Goal: Task Accomplishment & Management: Complete application form

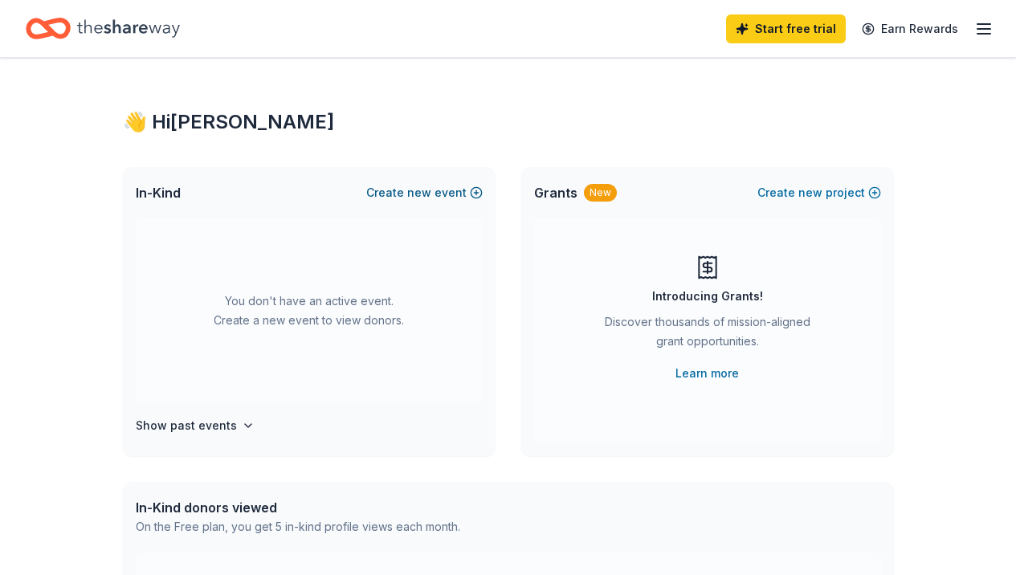
click at [435, 189] on button "Create new event" at bounding box center [424, 192] width 116 height 19
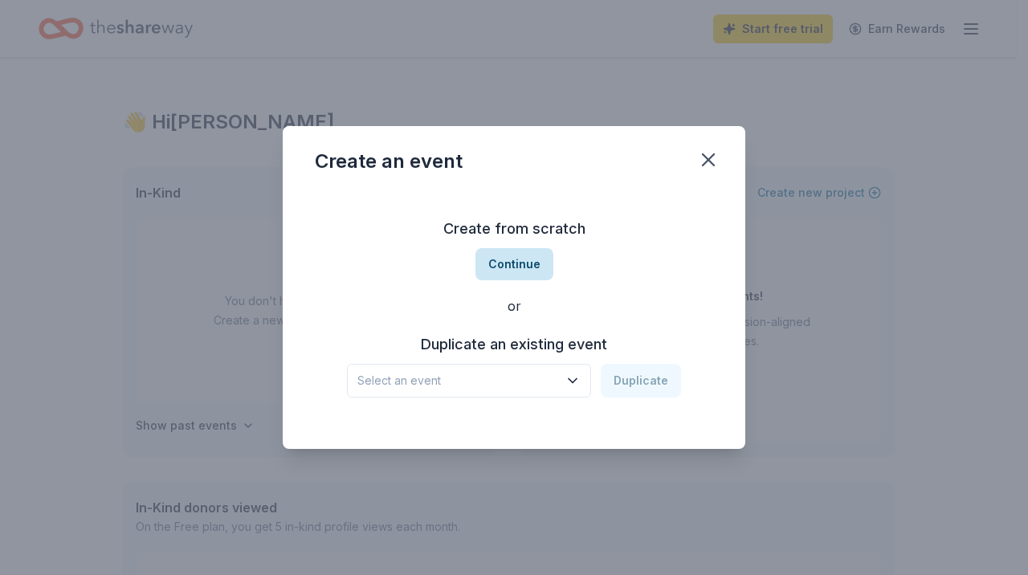
click at [508, 265] on button "Continue" at bounding box center [515, 264] width 78 height 32
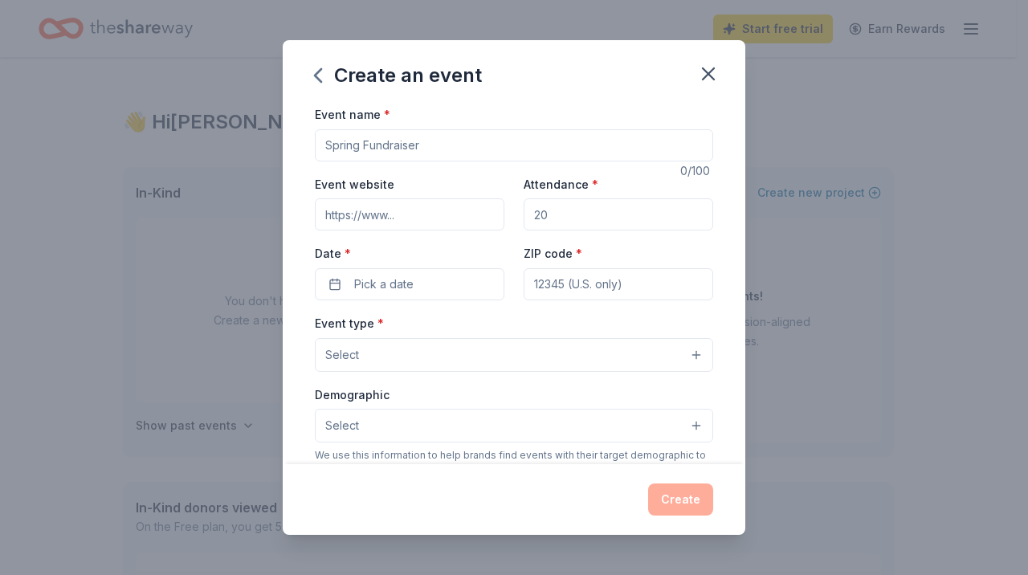
click at [455, 141] on input "Event name *" at bounding box center [514, 145] width 398 height 32
type input "C"
type input "Silent Auction Dinner"
click at [562, 212] on input "Attendance *" at bounding box center [619, 214] width 190 height 32
type input "180"
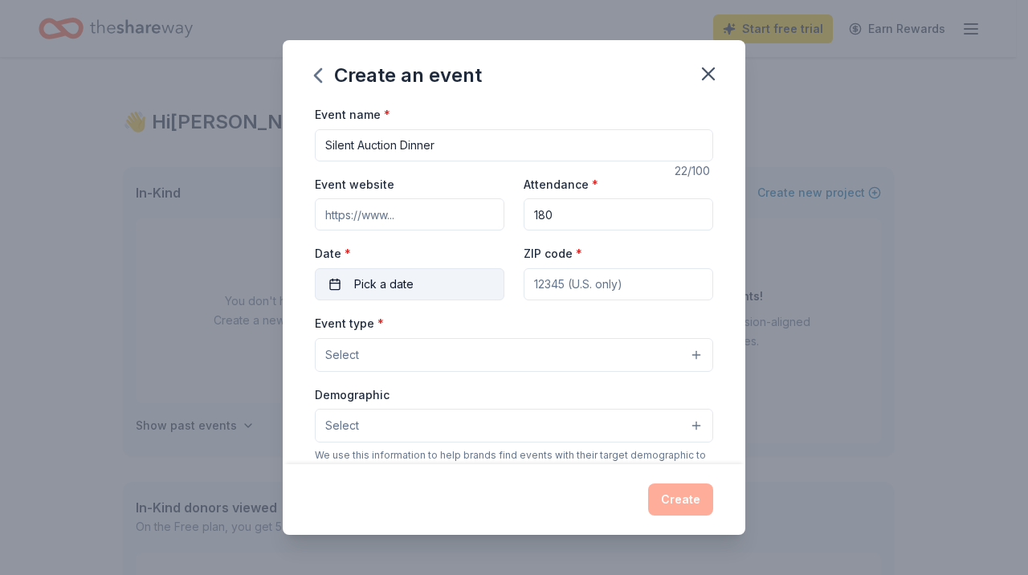
click at [450, 280] on button "Pick a date" at bounding box center [410, 284] width 190 height 32
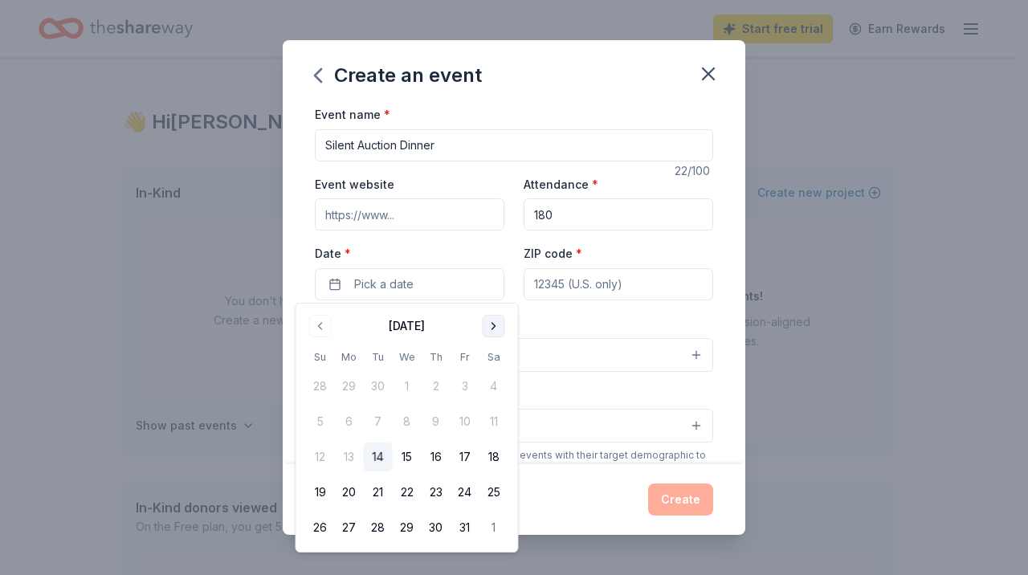
click at [489, 325] on button "Go to next month" at bounding box center [494, 326] width 22 height 22
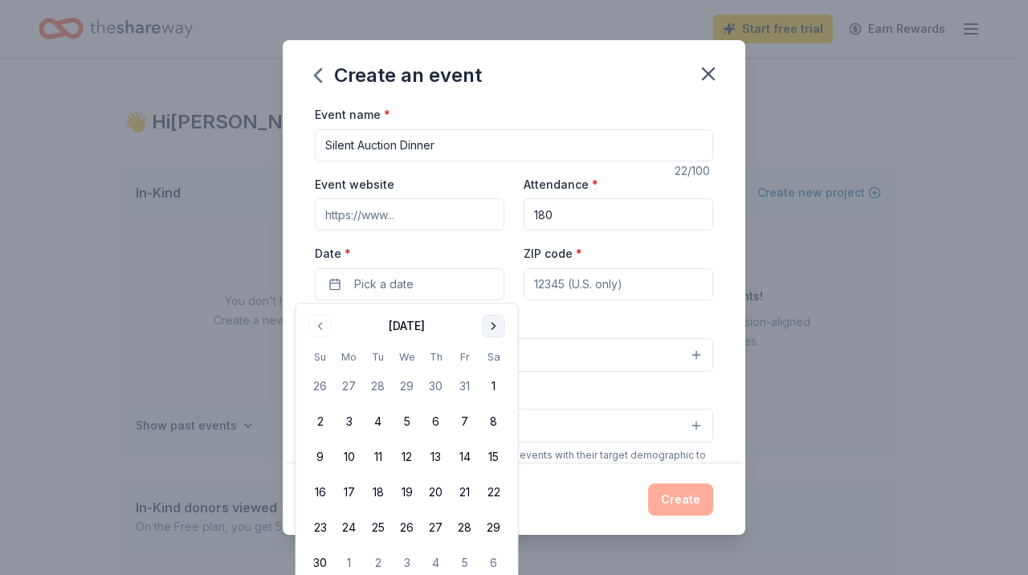
click at [490, 326] on button "Go to next month" at bounding box center [494, 326] width 22 height 22
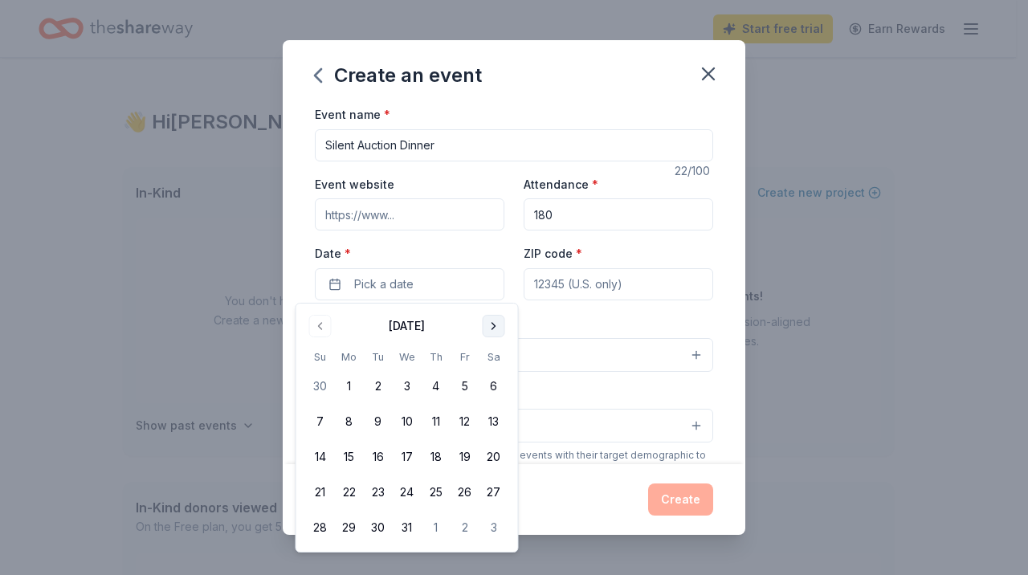
click at [490, 326] on button "Go to next month" at bounding box center [494, 326] width 22 height 22
click at [496, 385] on button "7" at bounding box center [494, 386] width 29 height 29
click at [563, 282] on input "ZIP code *" at bounding box center [619, 284] width 190 height 32
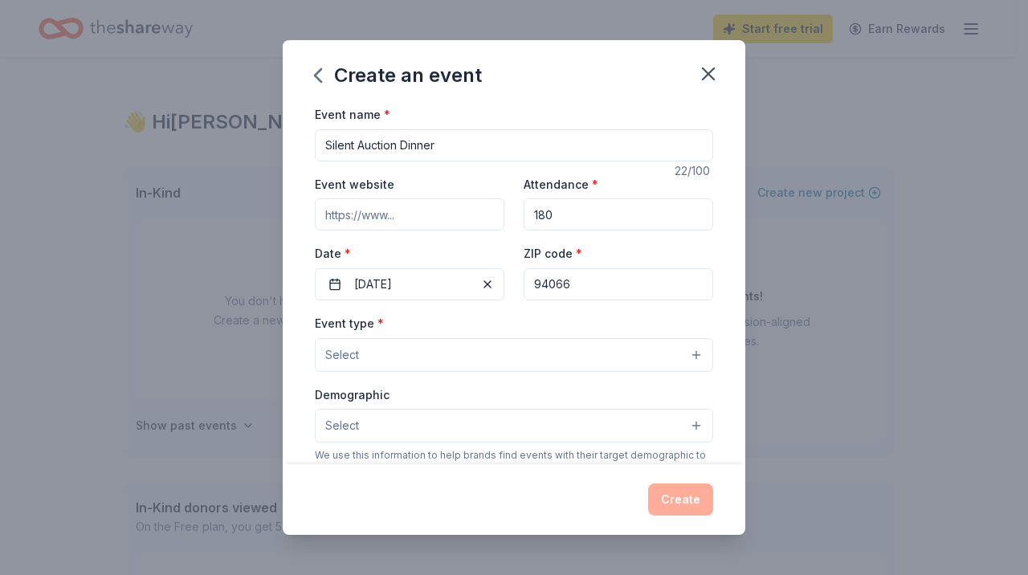
type input "94066"
type input "[STREET_ADDRESS]"
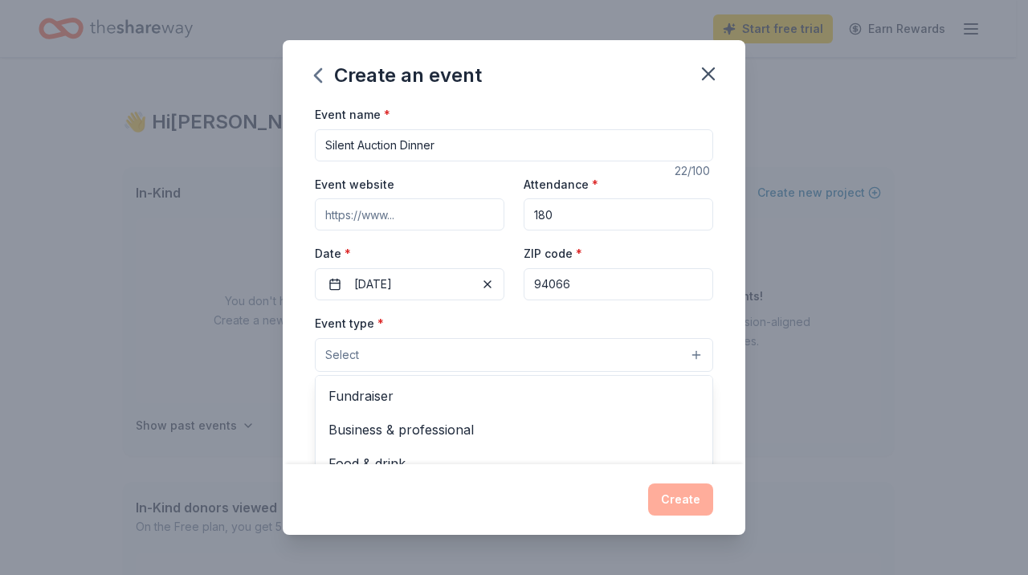
click at [444, 352] on button "Select" at bounding box center [514, 355] width 398 height 34
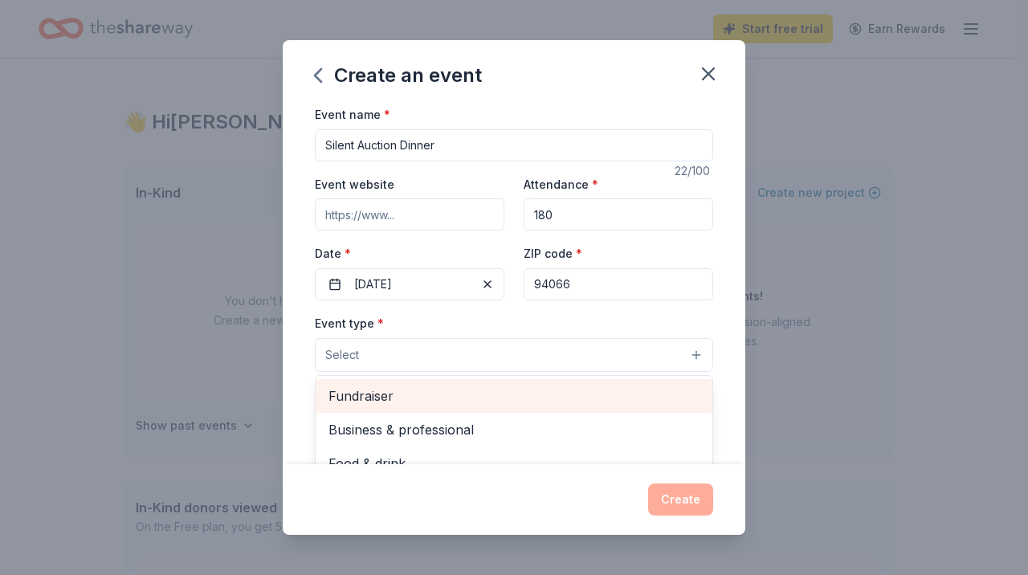
click at [419, 391] on span "Fundraiser" at bounding box center [514, 396] width 371 height 21
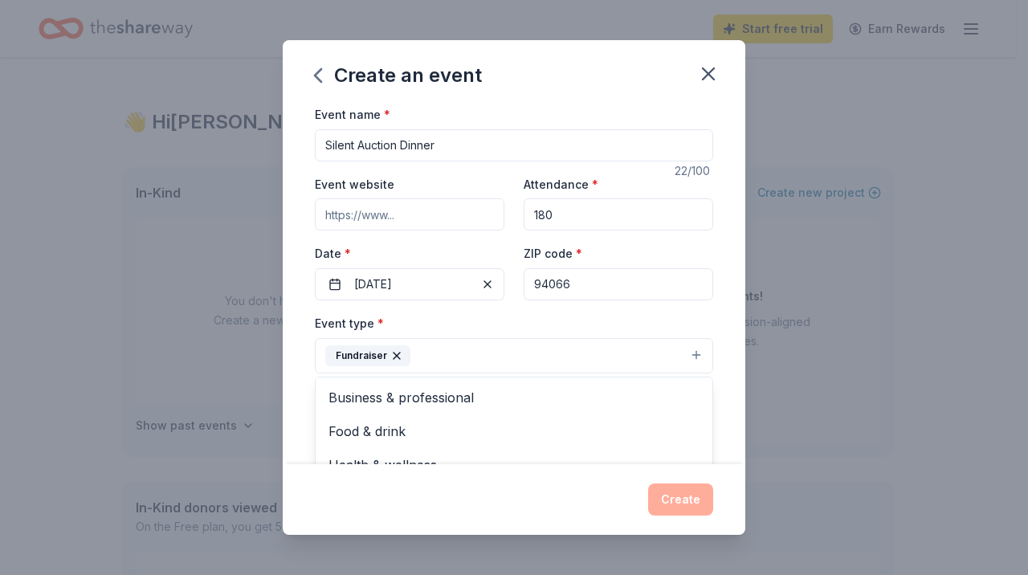
click at [715, 358] on div "Event name * Silent Auction Dinner 22 /100 Event website Attendance * 180 Date …" at bounding box center [514, 284] width 463 height 360
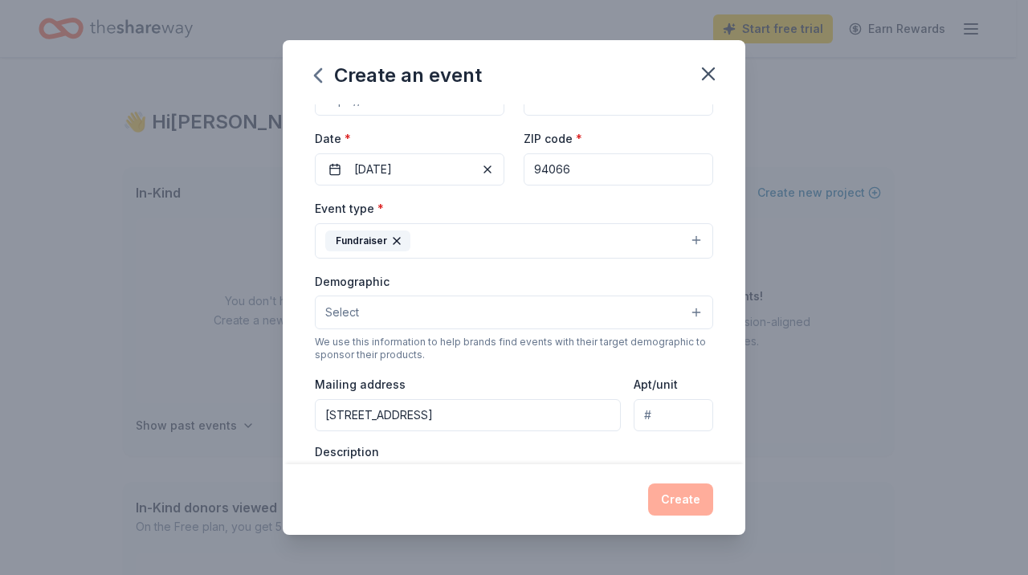
scroll to position [121, 0]
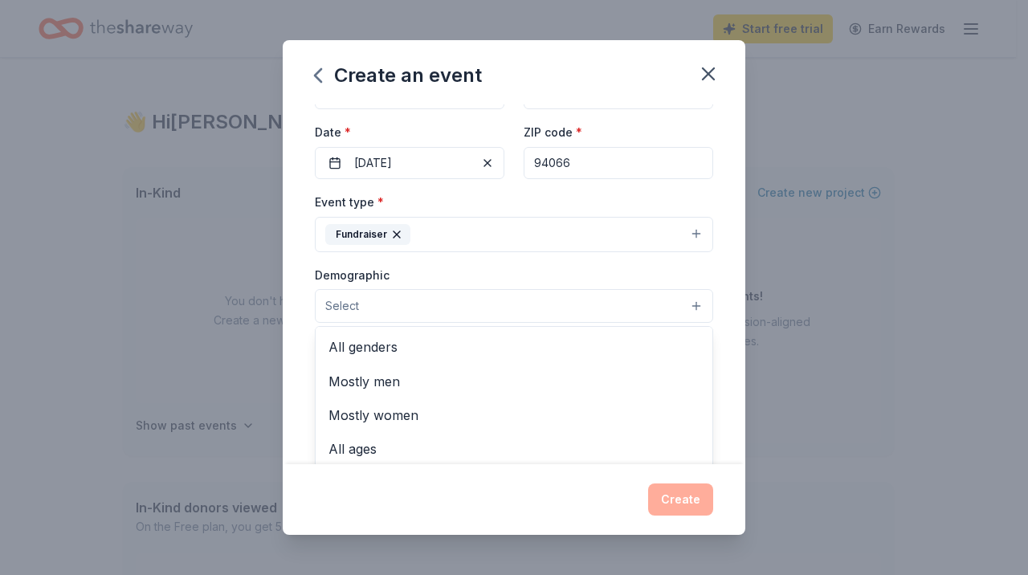
click at [672, 292] on button "Select" at bounding box center [514, 306] width 398 height 34
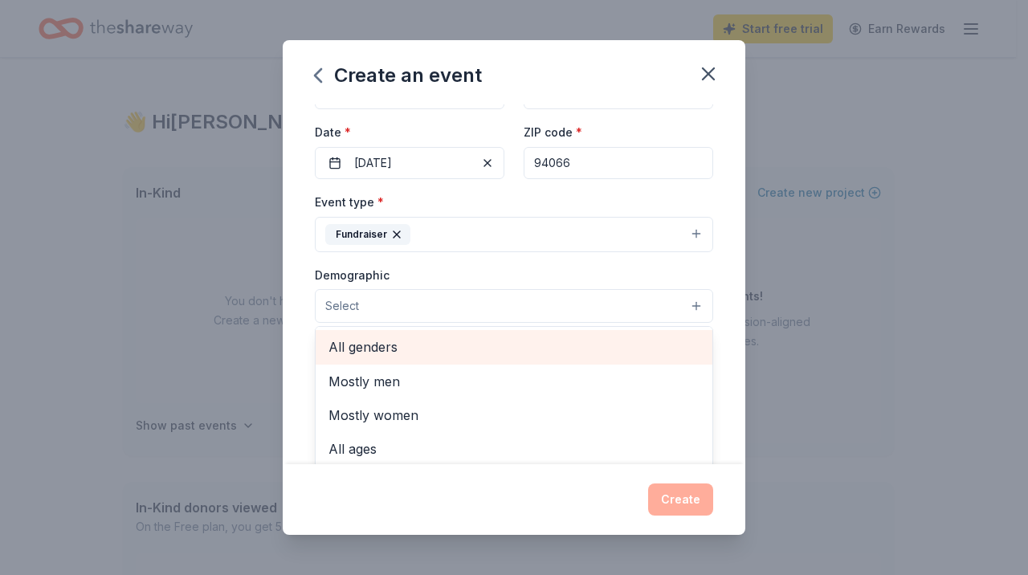
click at [618, 338] on span "All genders" at bounding box center [514, 347] width 371 height 21
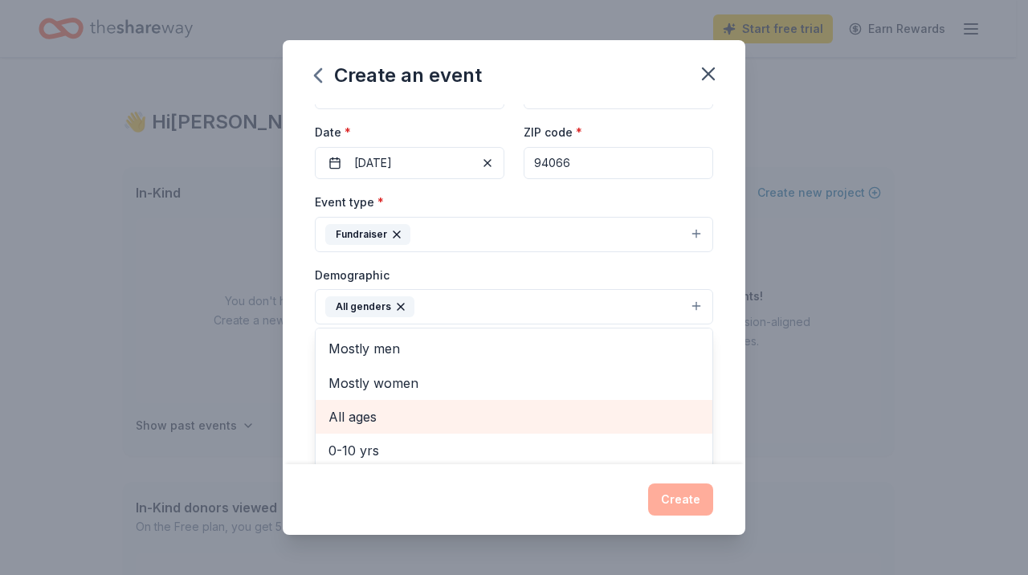
click at [603, 423] on span "All ages" at bounding box center [514, 416] width 371 height 21
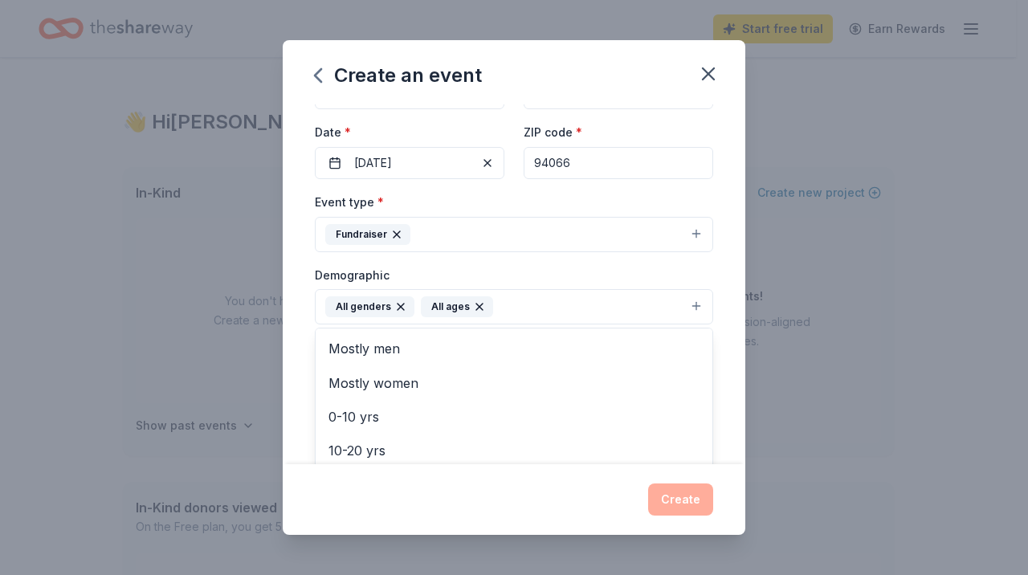
click at [479, 305] on icon "button" at bounding box center [479, 306] width 13 height 13
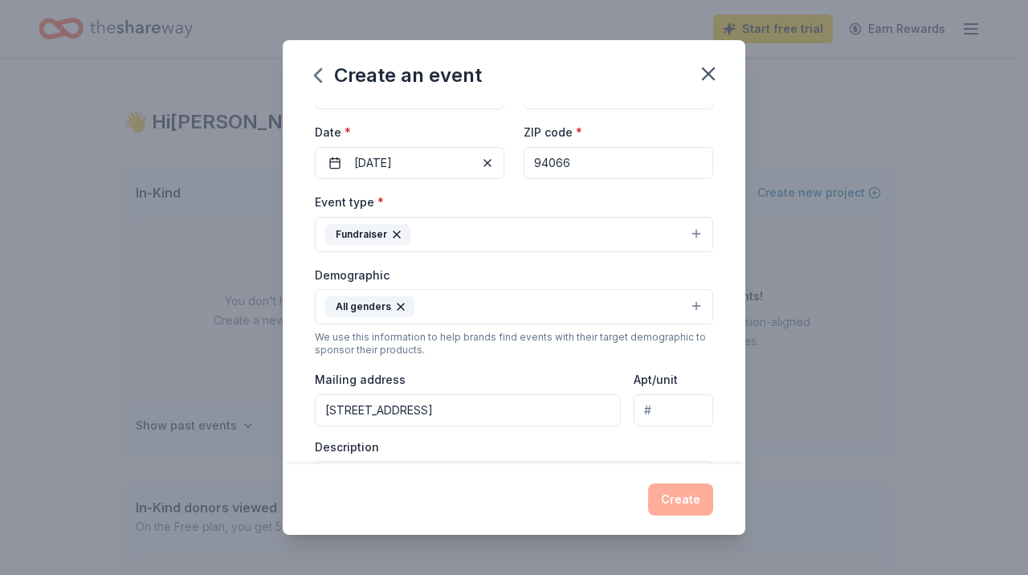
click at [591, 309] on button "All genders" at bounding box center [514, 306] width 398 height 35
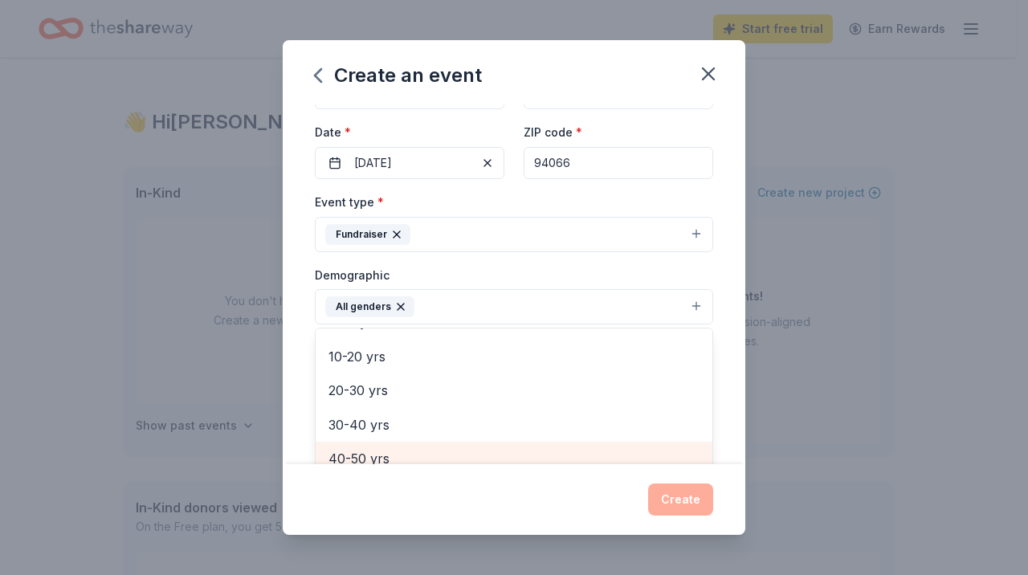
scroll to position [132, 0]
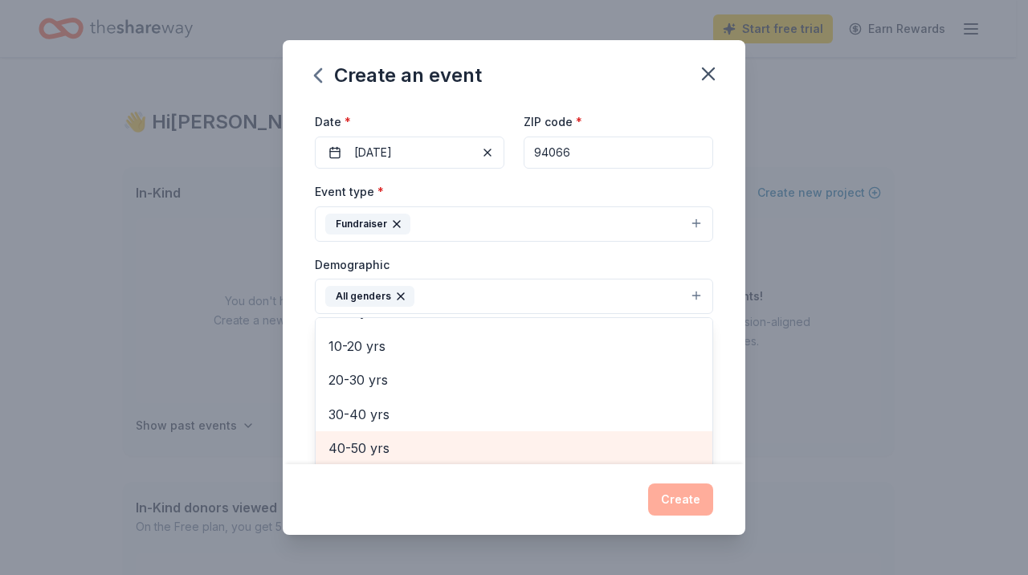
click at [441, 462] on div "40-50 yrs" at bounding box center [514, 448] width 397 height 34
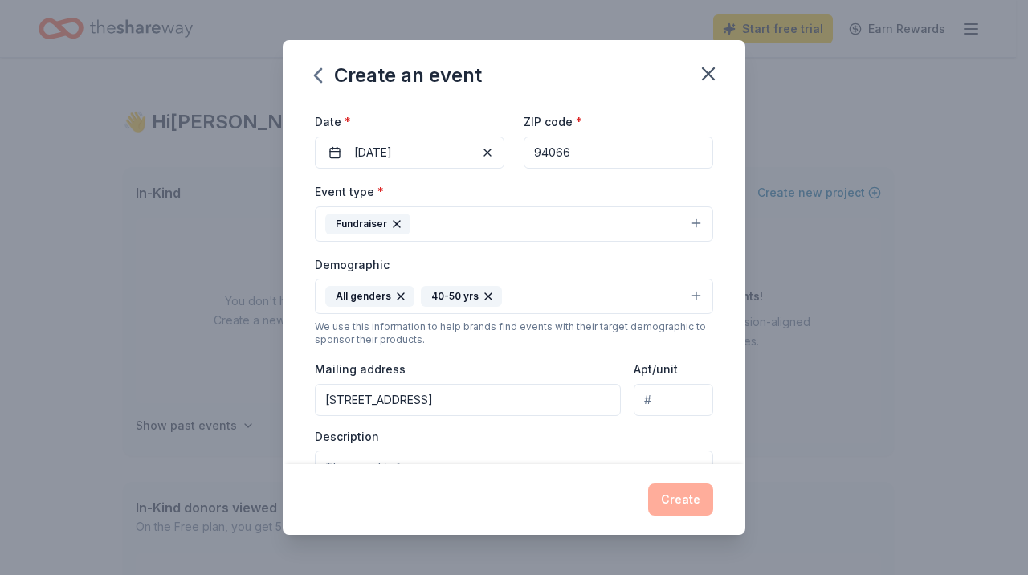
click at [486, 296] on icon "button" at bounding box center [488, 296] width 13 height 13
click at [687, 292] on button "All genders" at bounding box center [514, 296] width 398 height 35
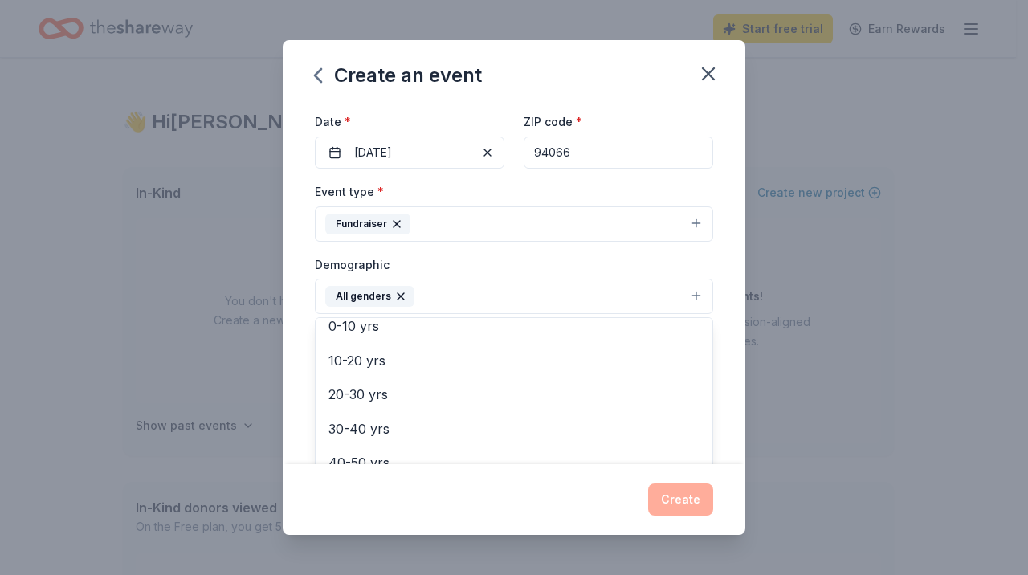
scroll to position [113, 0]
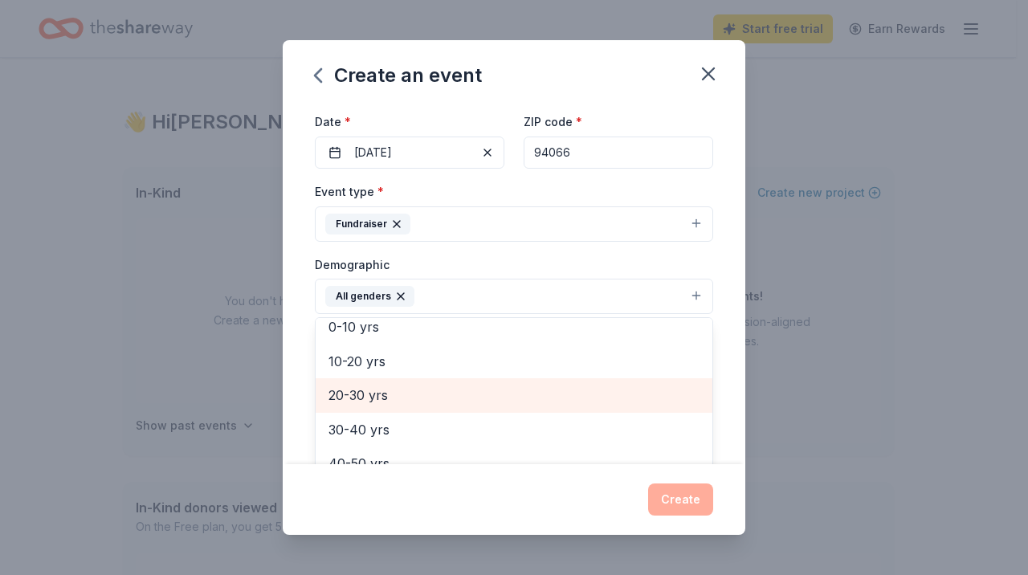
click at [435, 392] on span "20-30 yrs" at bounding box center [514, 395] width 371 height 21
click at [435, 399] on span "30-40 yrs" at bounding box center [514, 395] width 371 height 21
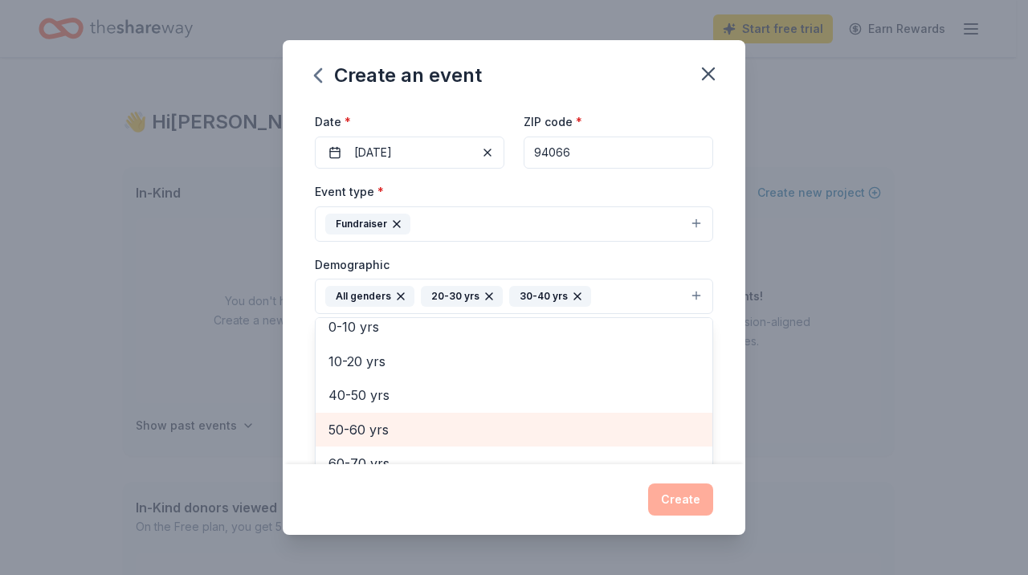
click at [433, 417] on div "50-60 yrs" at bounding box center [514, 430] width 397 height 34
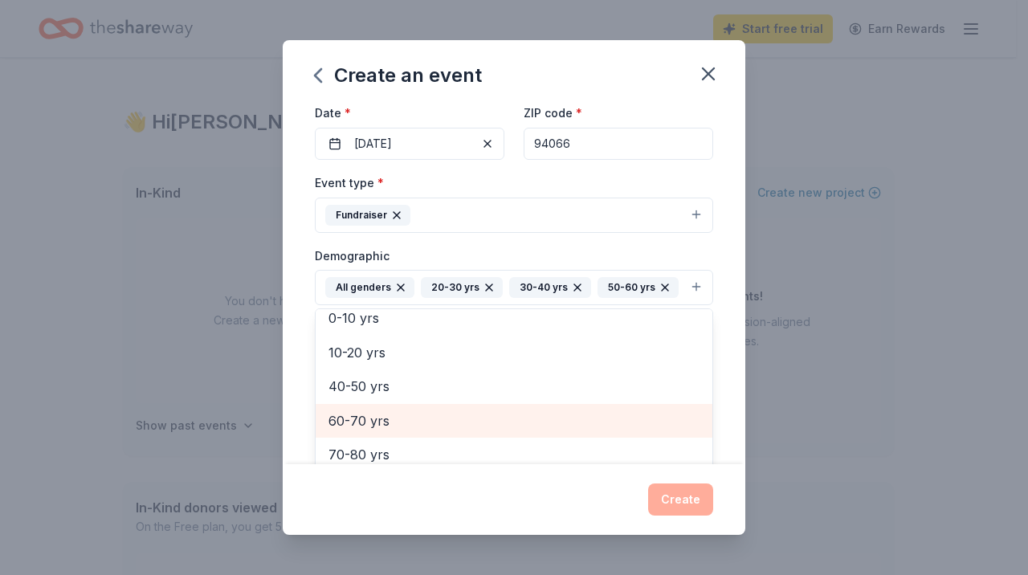
click at [432, 431] on span "60-70 yrs" at bounding box center [514, 420] width 371 height 21
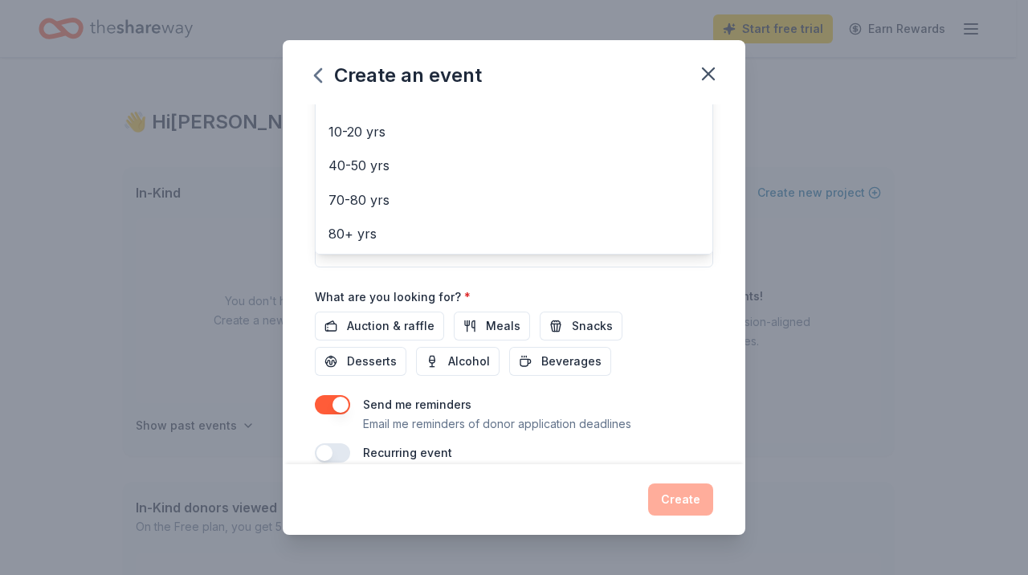
scroll to position [433, 0]
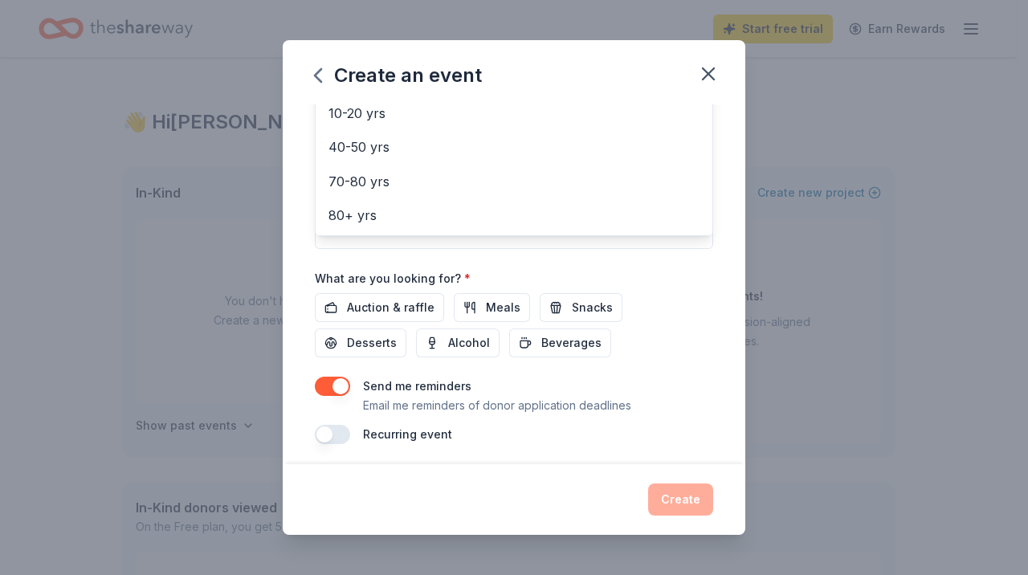
click at [419, 303] on div "Event name * Silent Auction Dinner 22 /100 Event website Attendance * 180 Date …" at bounding box center [514, 57] width 398 height 773
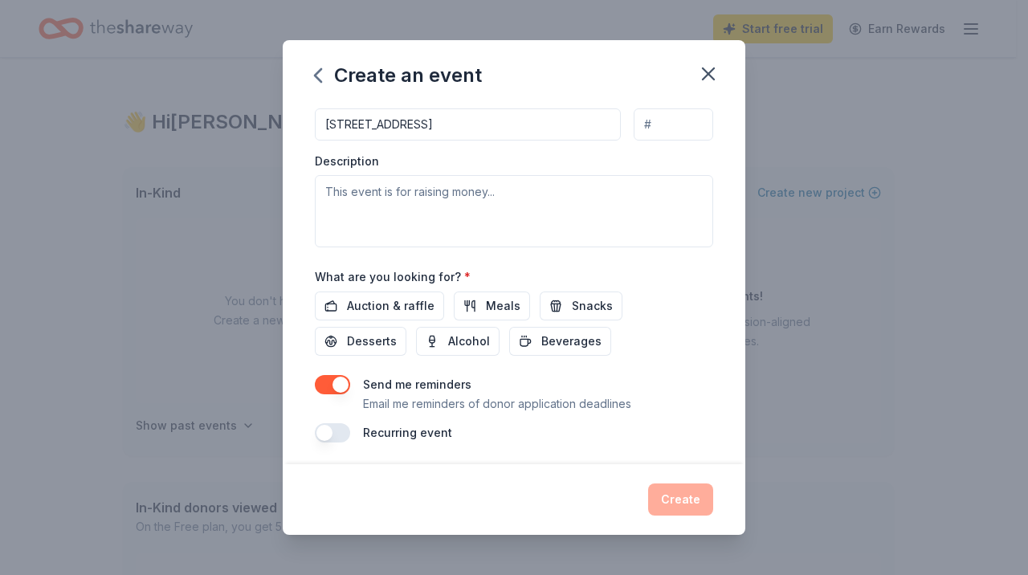
scroll to position [431, 0]
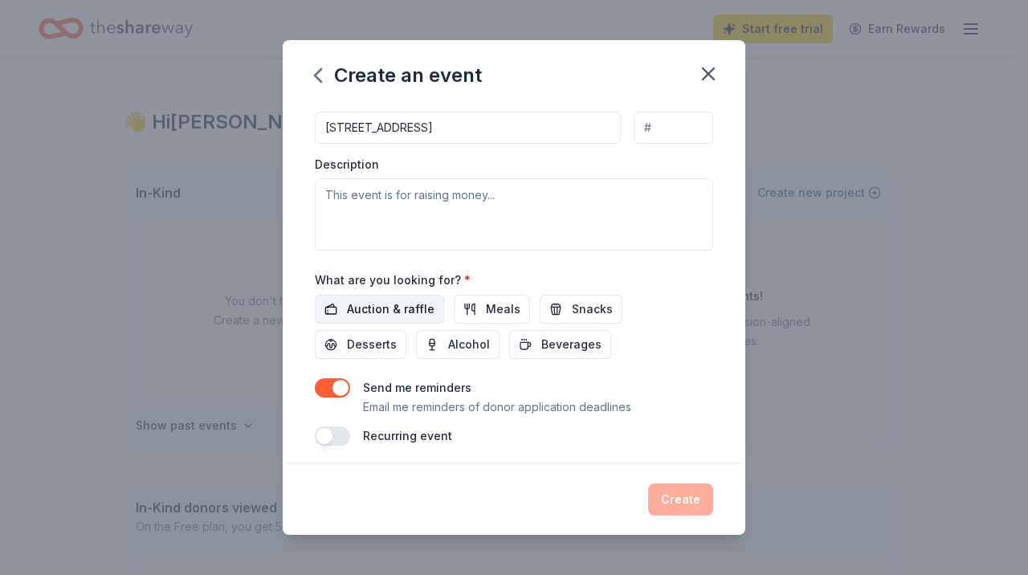
click at [386, 308] on span "Auction & raffle" at bounding box center [391, 309] width 88 height 19
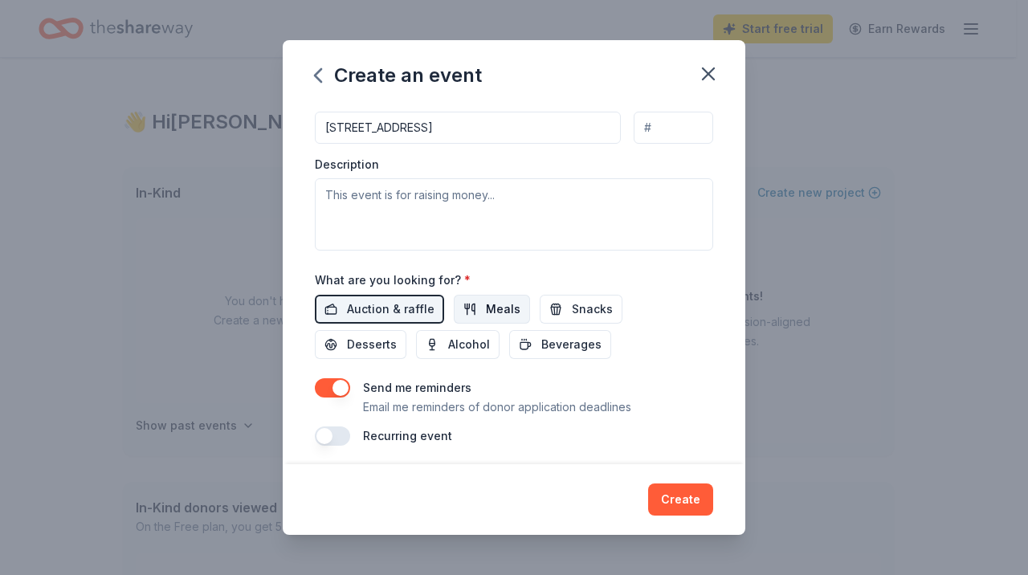
click at [489, 301] on span "Meals" at bounding box center [503, 309] width 35 height 19
click at [469, 335] on span "Alcohol" at bounding box center [469, 344] width 42 height 19
click at [366, 335] on span "Desserts" at bounding box center [372, 344] width 50 height 19
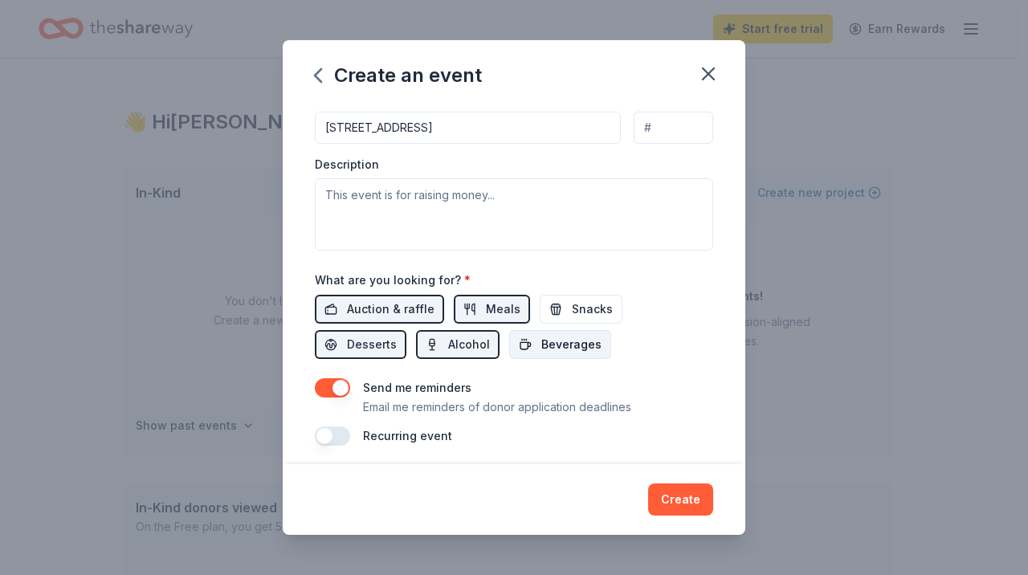
click at [517, 340] on button "Beverages" at bounding box center [560, 344] width 102 height 29
click at [560, 306] on button "Snacks" at bounding box center [581, 309] width 83 height 29
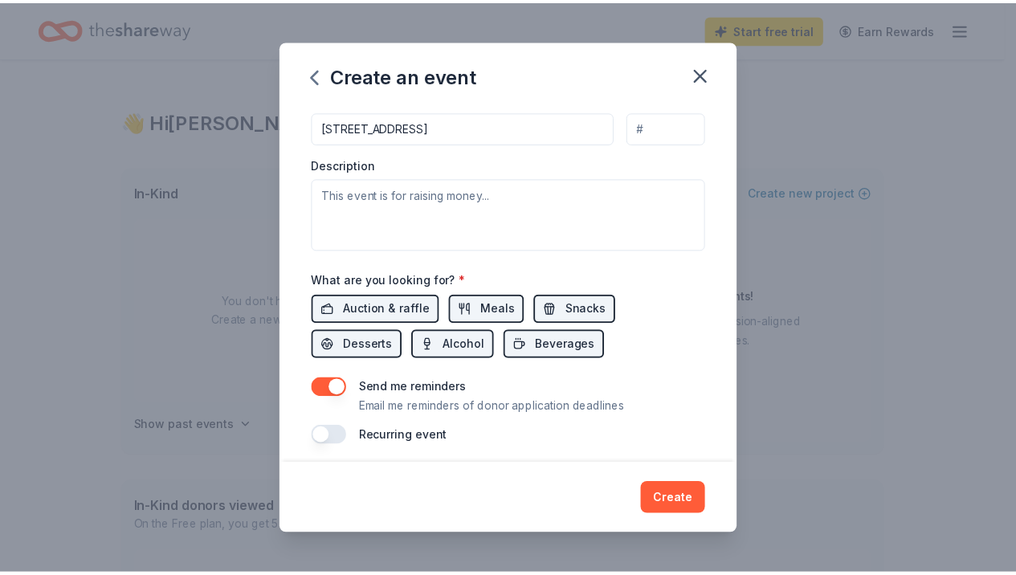
scroll to position [437, 0]
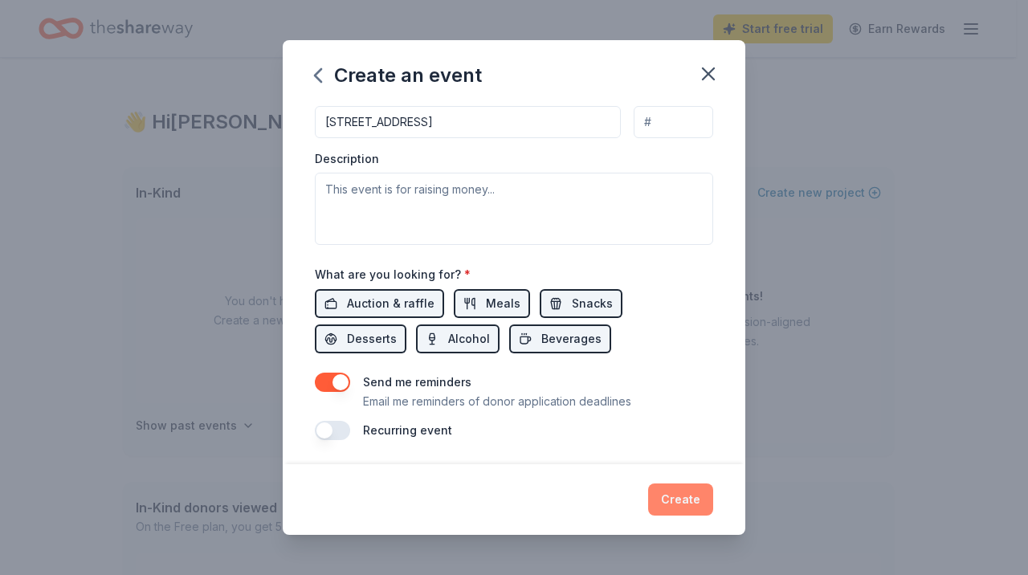
click at [692, 511] on button "Create" at bounding box center [680, 500] width 65 height 32
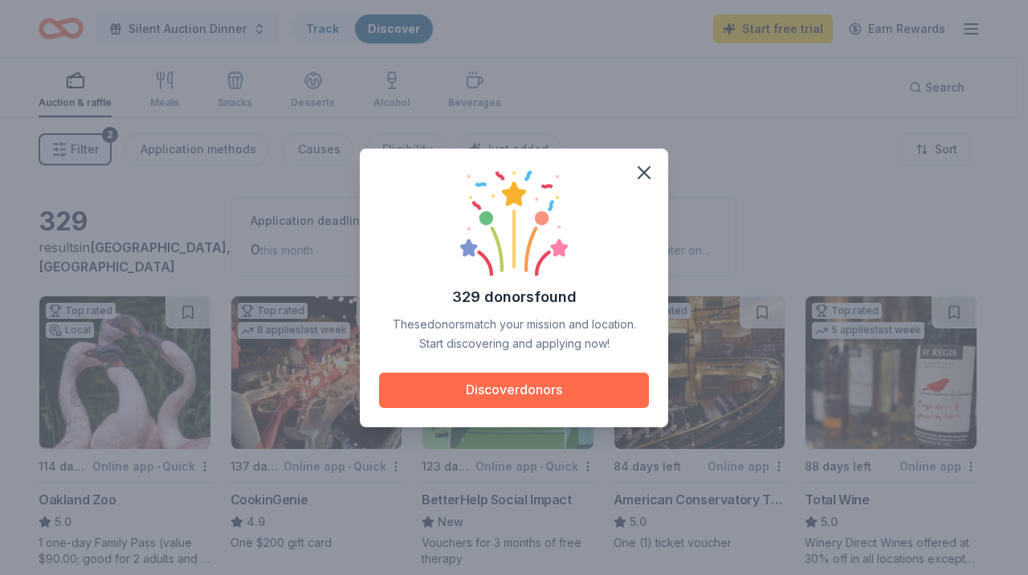
click at [581, 390] on button "Discover donors" at bounding box center [514, 390] width 270 height 35
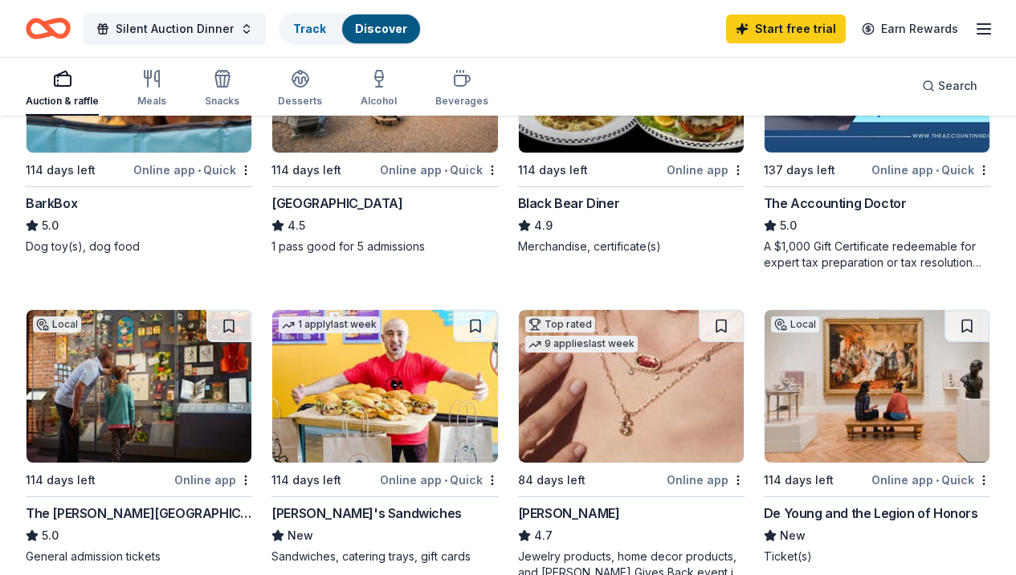
scroll to position [925, 0]
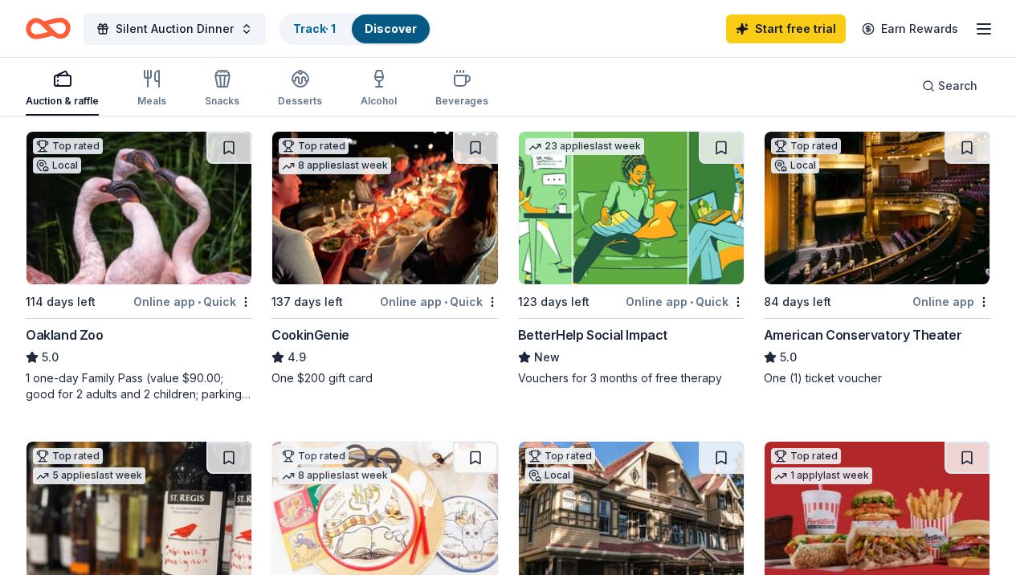
scroll to position [154, 0]
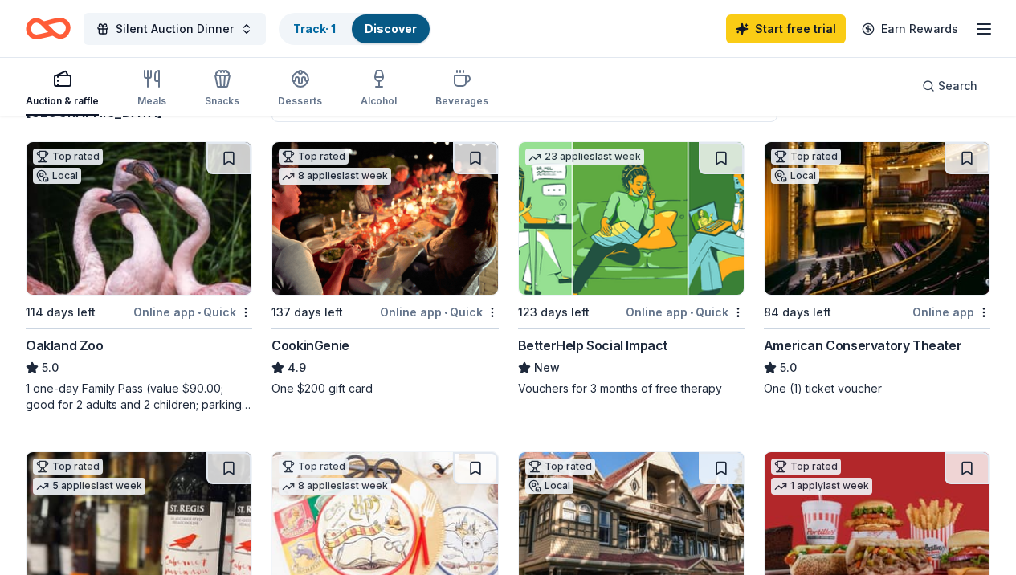
click at [519, 489] on img at bounding box center [631, 528] width 225 height 153
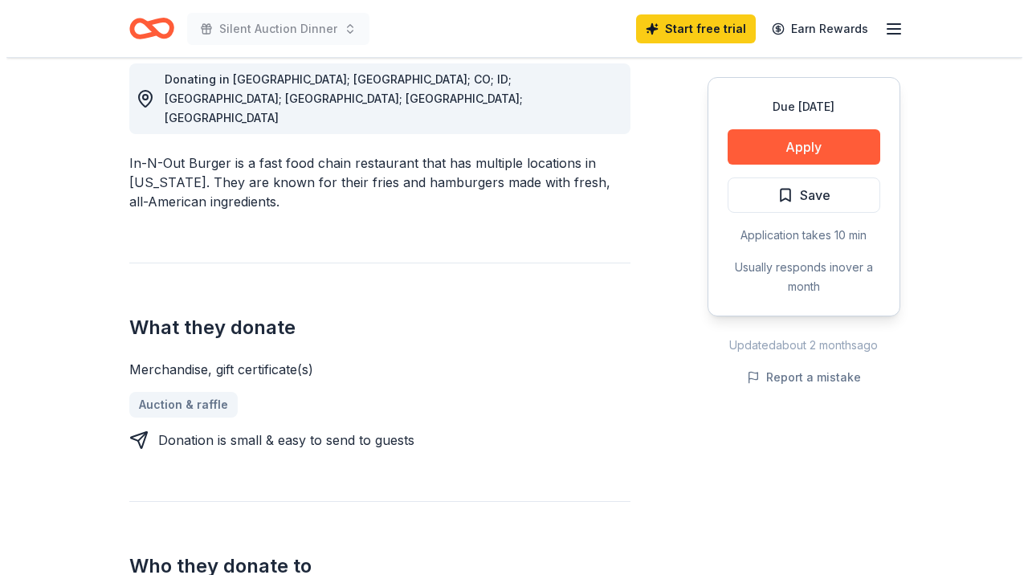
scroll to position [465, 0]
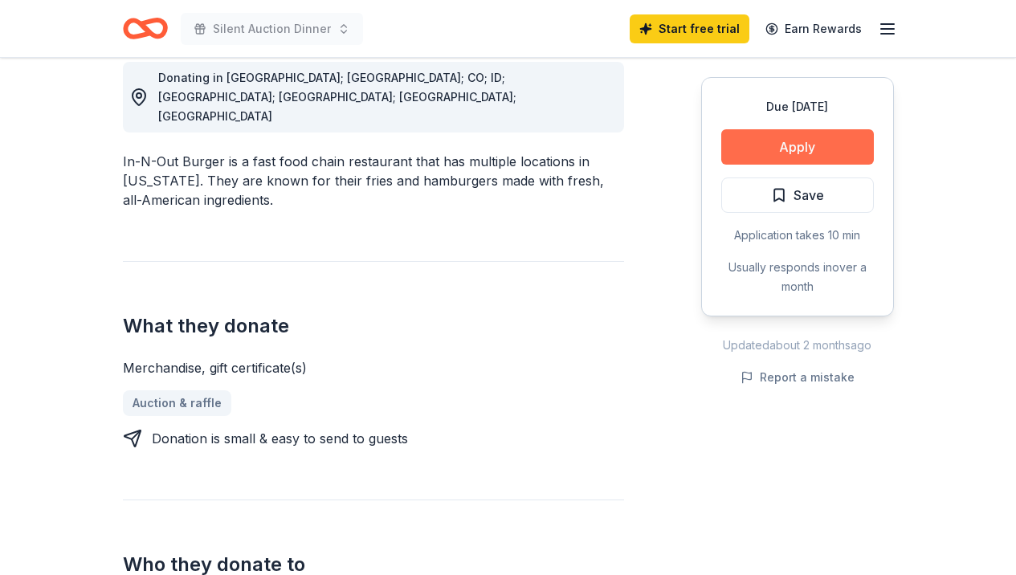
click at [808, 155] on button "Apply" at bounding box center [797, 146] width 153 height 35
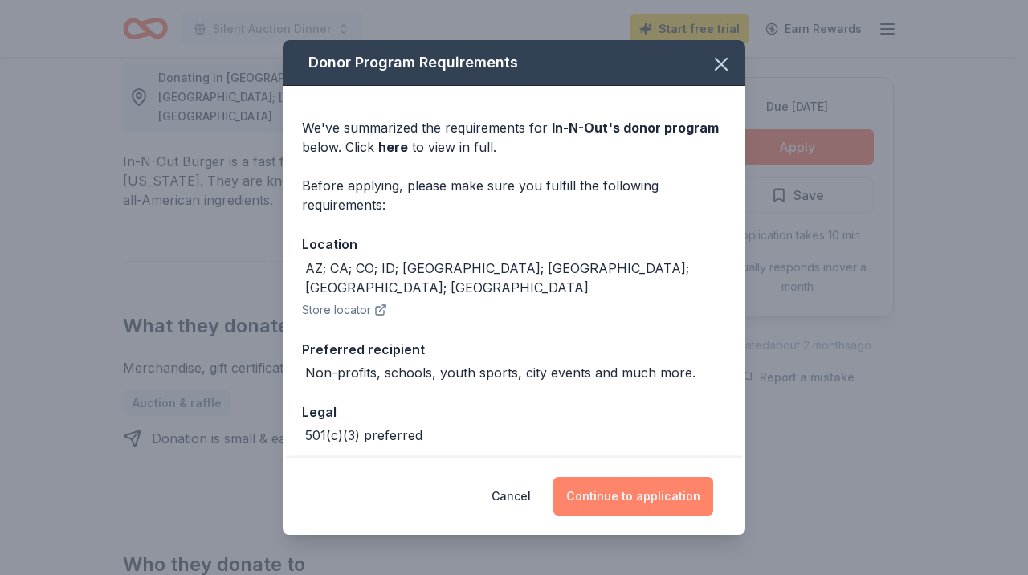
click at [603, 503] on button "Continue to application" at bounding box center [633, 496] width 160 height 39
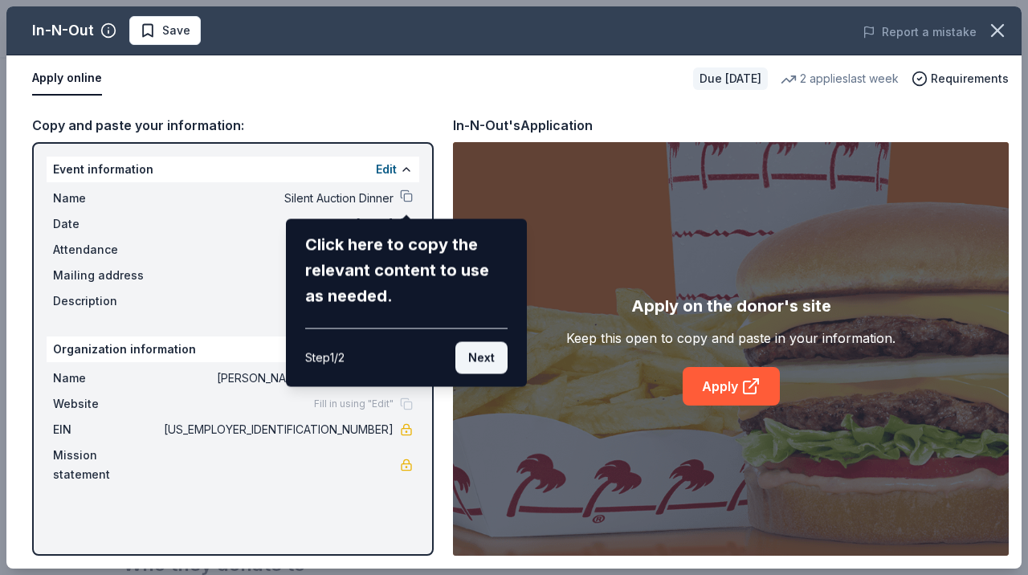
click at [490, 357] on button "Next" at bounding box center [481, 358] width 52 height 32
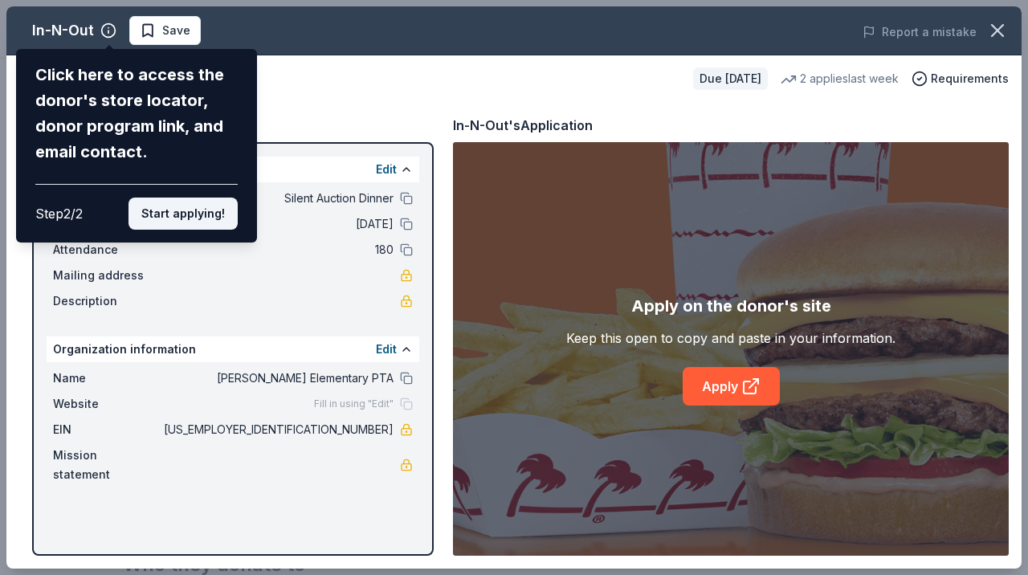
click at [202, 198] on button "Start applying!" at bounding box center [183, 214] width 109 height 32
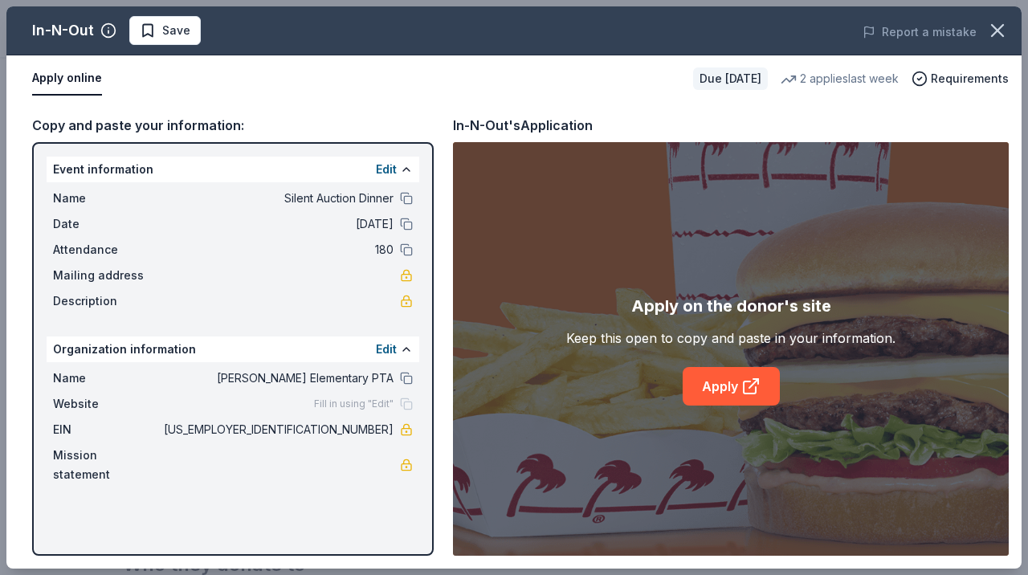
click at [702, 394] on div "In-N-Out Save Report a mistake Apply online Due in 99 days 2 applies last week …" at bounding box center [513, 287] width 1015 height 562
drag, startPoint x: 55, startPoint y: 193, endPoint x: 394, endPoint y: 422, distance: 409.1
click at [401, 432] on div "In-N-Out Save Report a mistake Apply online Due in 99 days 2 applies last week …" at bounding box center [513, 287] width 1015 height 562
click at [369, 479] on div "Event information Edit Name Silent Auction Dinner Date 03/07/26 Attendance 180 …" at bounding box center [233, 349] width 402 height 414
click at [743, 381] on icon at bounding box center [750, 386] width 19 height 19
